Goal: Transaction & Acquisition: Obtain resource

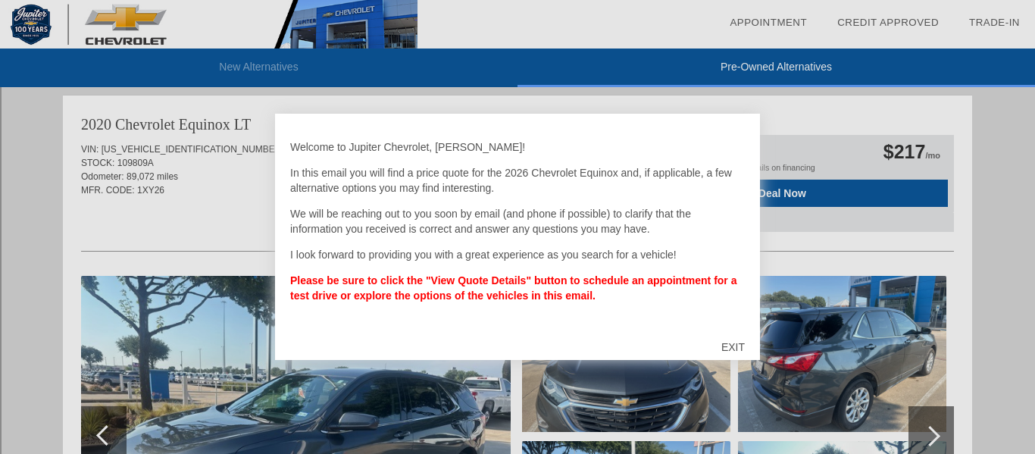
click at [735, 349] on div "EXIT" at bounding box center [733, 346] width 54 height 45
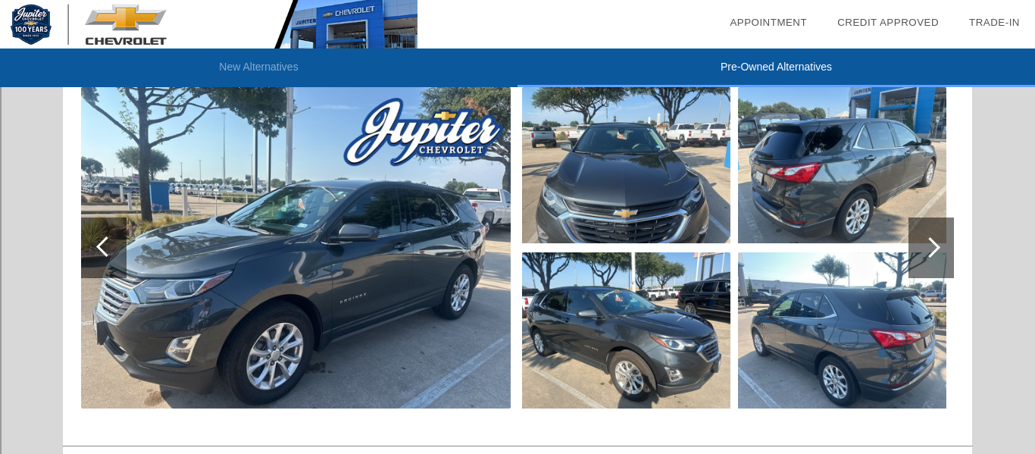
scroll to position [2160, 0]
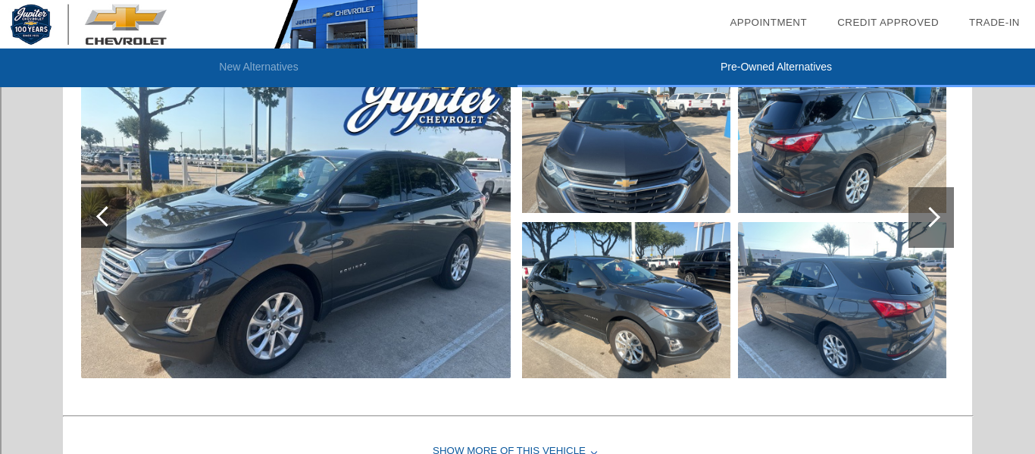
click at [935, 212] on div at bounding box center [930, 217] width 20 height 20
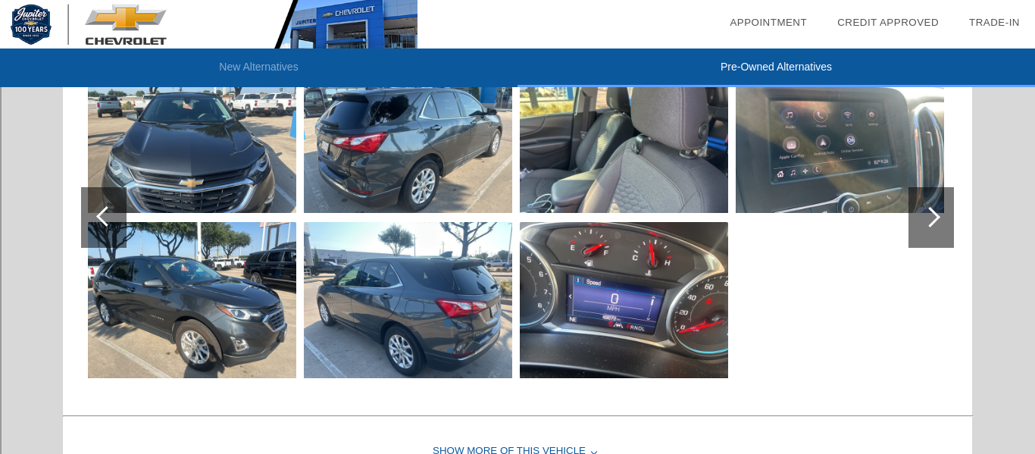
click at [935, 212] on div at bounding box center [930, 217] width 20 height 20
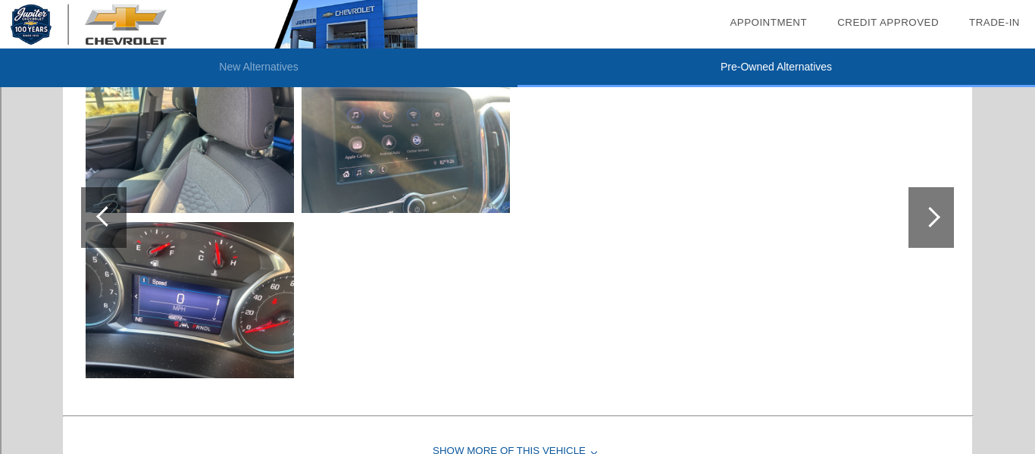
click at [935, 212] on div at bounding box center [930, 217] width 20 height 20
click at [101, 217] on div at bounding box center [106, 216] width 20 height 20
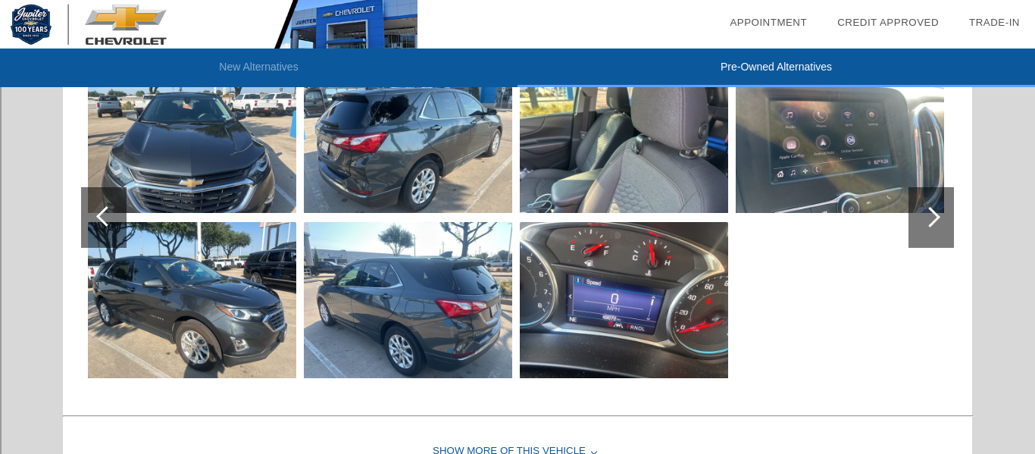
click at [101, 217] on div at bounding box center [106, 216] width 20 height 20
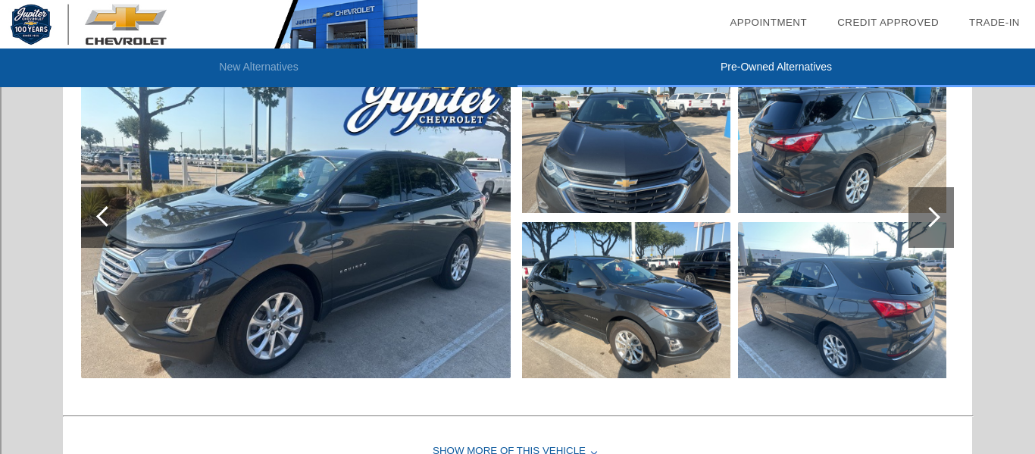
click at [101, 217] on div at bounding box center [106, 216] width 20 height 20
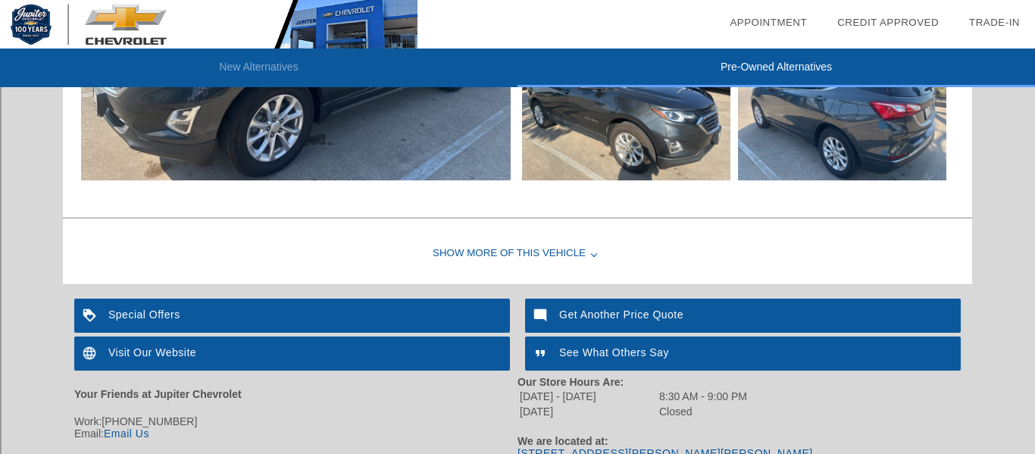
scroll to position [2362, 0]
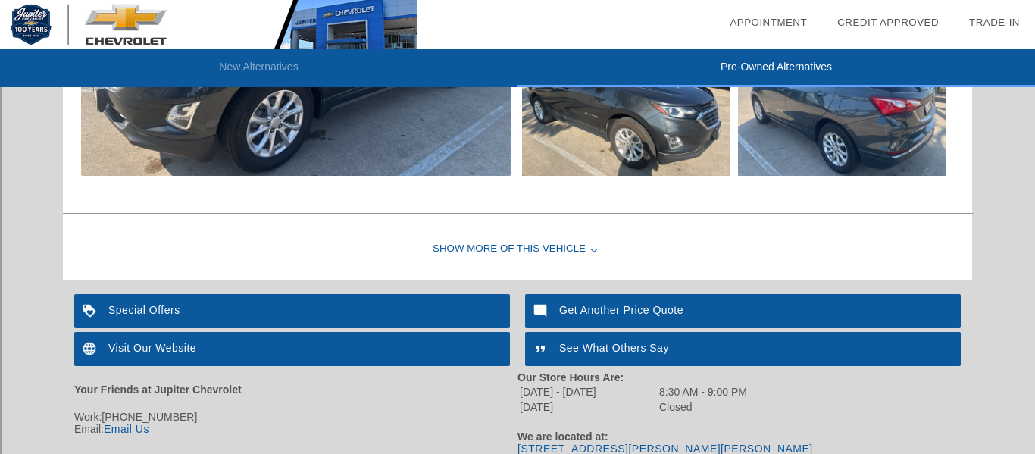
click at [157, 308] on div "Special Offers" at bounding box center [292, 311] width 436 height 34
